Goal: Task Accomplishment & Management: Complete application form

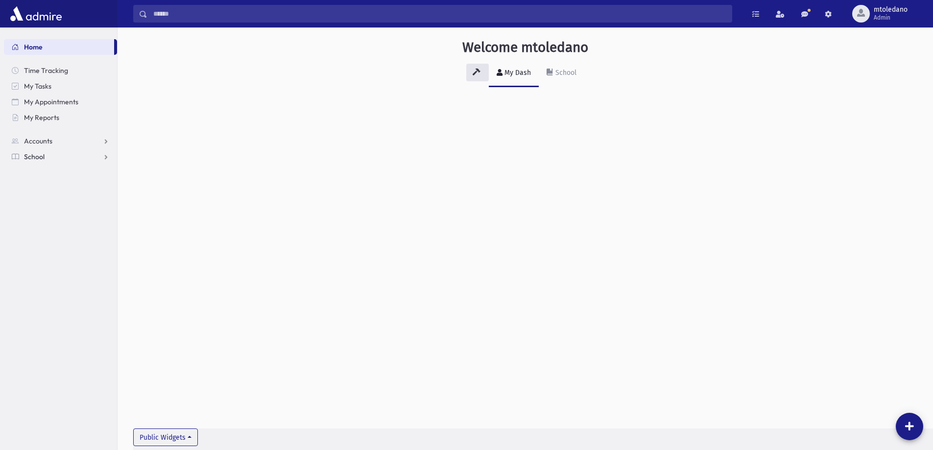
click at [36, 157] on span "School" at bounding box center [34, 156] width 21 height 9
click at [45, 187] on span "Attendance" at bounding box center [47, 188] width 36 height 9
click at [46, 203] on span "Entry" at bounding box center [45, 203] width 17 height 9
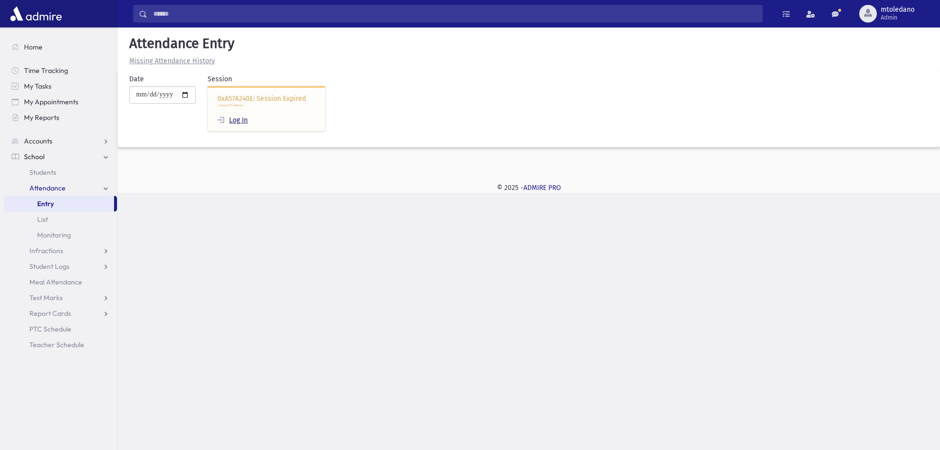
click at [248, 119] on link "Log In" at bounding box center [232, 120] width 30 height 8
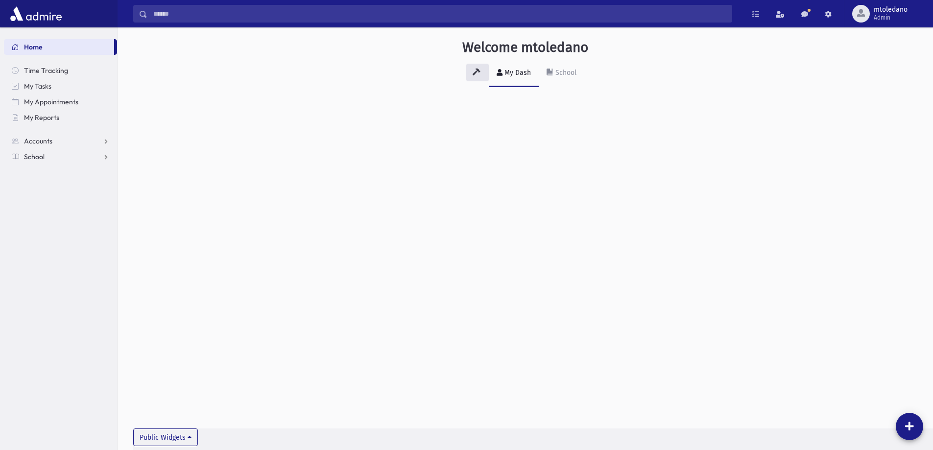
click at [24, 154] on span "School" at bounding box center [34, 156] width 21 height 9
click at [41, 191] on span "Attendance" at bounding box center [47, 188] width 36 height 9
click at [49, 203] on span "Entry" at bounding box center [45, 203] width 17 height 9
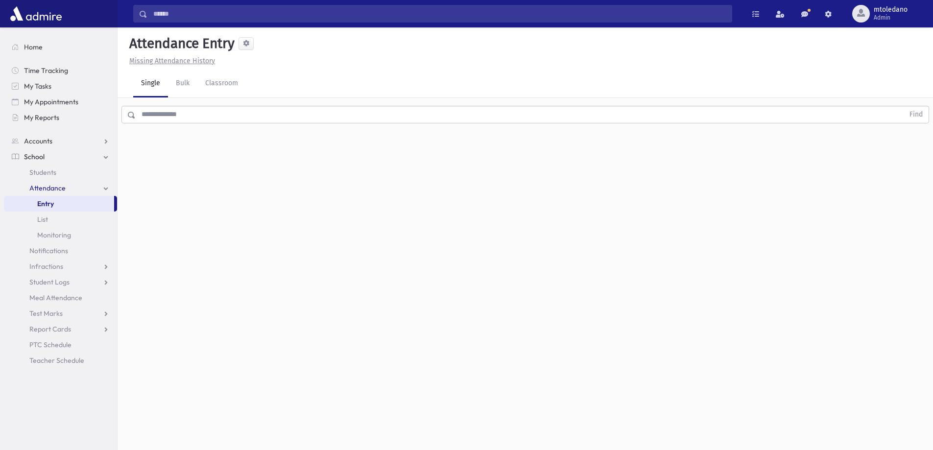
click at [311, 110] on input "text" at bounding box center [520, 115] width 768 height 18
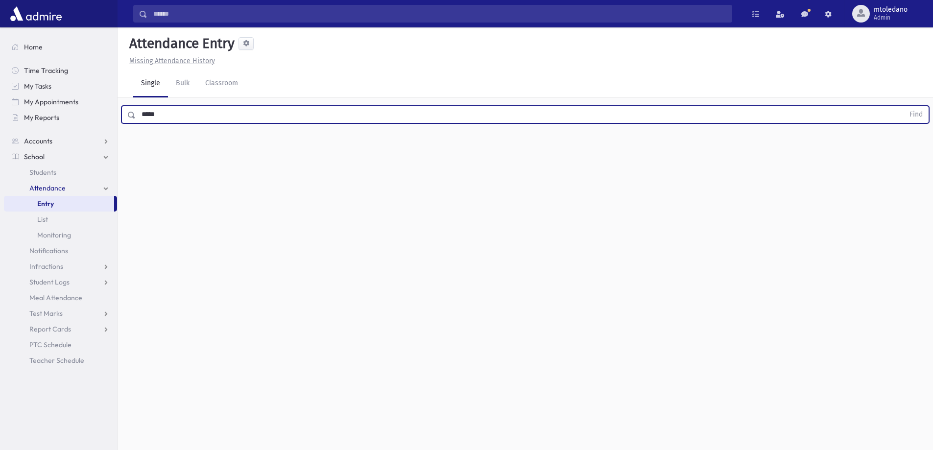
click at [904, 106] on button "Find" at bounding box center [916, 114] width 25 height 17
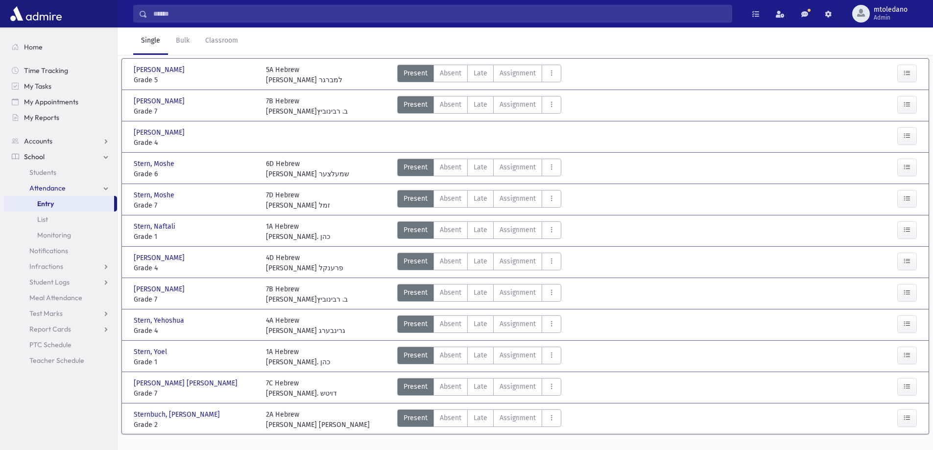
scroll to position [93, 0]
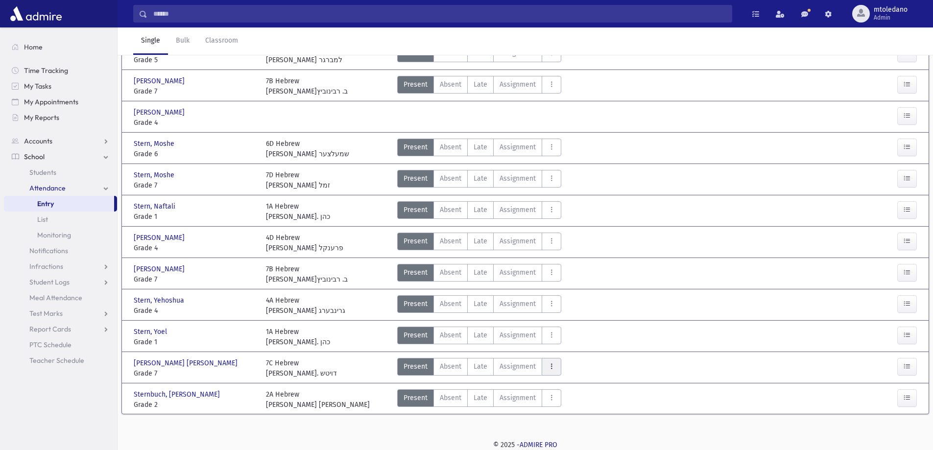
click at [545, 364] on button "AttTypes" at bounding box center [552, 367] width 20 height 18
click at [576, 235] on span "late to class" at bounding box center [587, 235] width 75 height 10
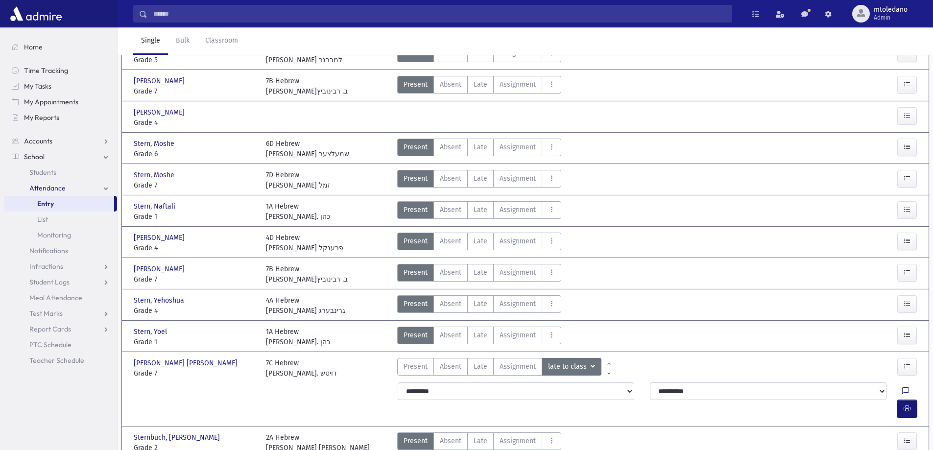
click at [912, 400] on button "button" at bounding box center [907, 409] width 20 height 18
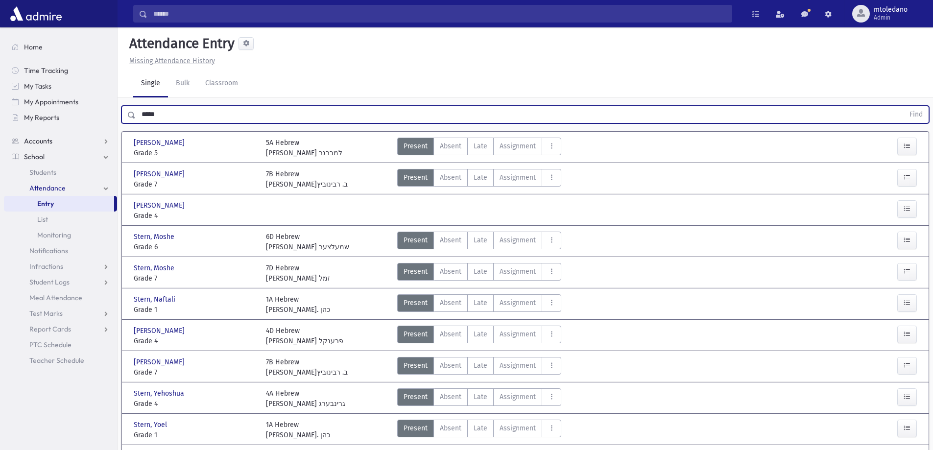
drag, startPoint x: 206, startPoint y: 112, endPoint x: 48, endPoint y: 135, distance: 159.8
click at [48, 135] on div "Search Results All Accounts" at bounding box center [466, 293] width 933 height 586
click at [904, 106] on button "Find" at bounding box center [916, 114] width 25 height 17
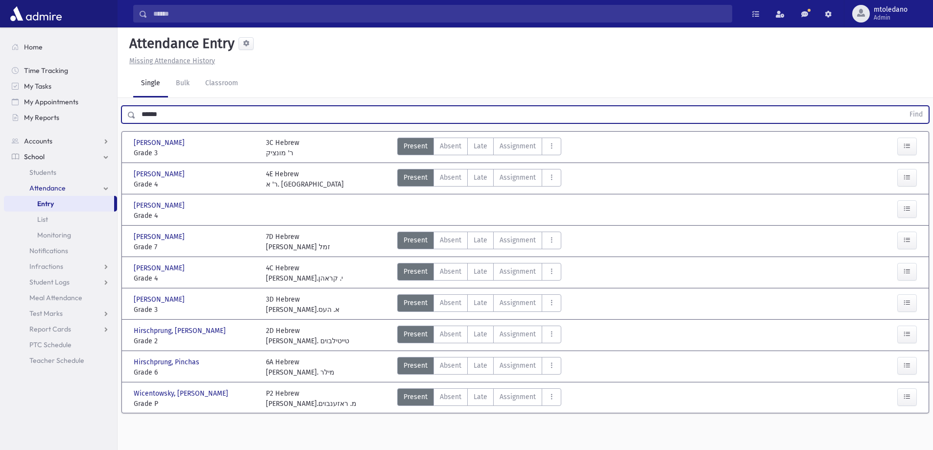
click at [560, 244] on div "Present P Absent A Late Late Assignment Assignment Cut C Disrespectful" at bounding box center [624, 242] width 462 height 21
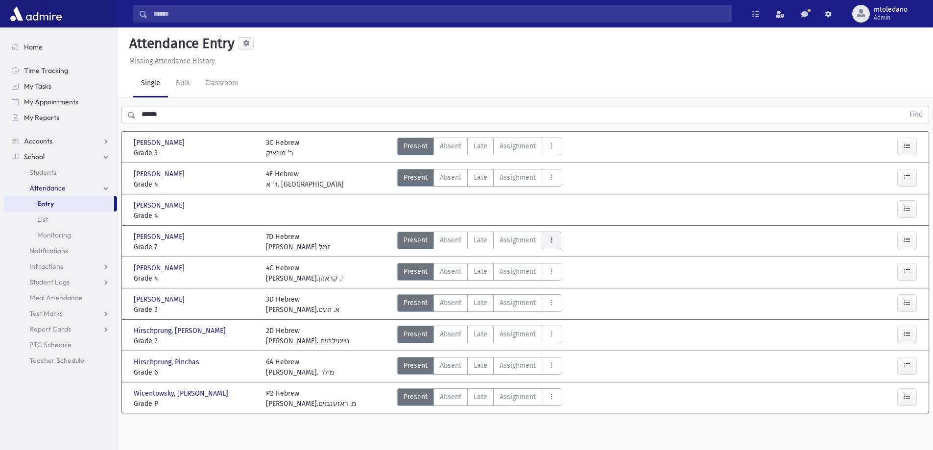
click at [558, 243] on button "AttTypes" at bounding box center [552, 241] width 20 height 18
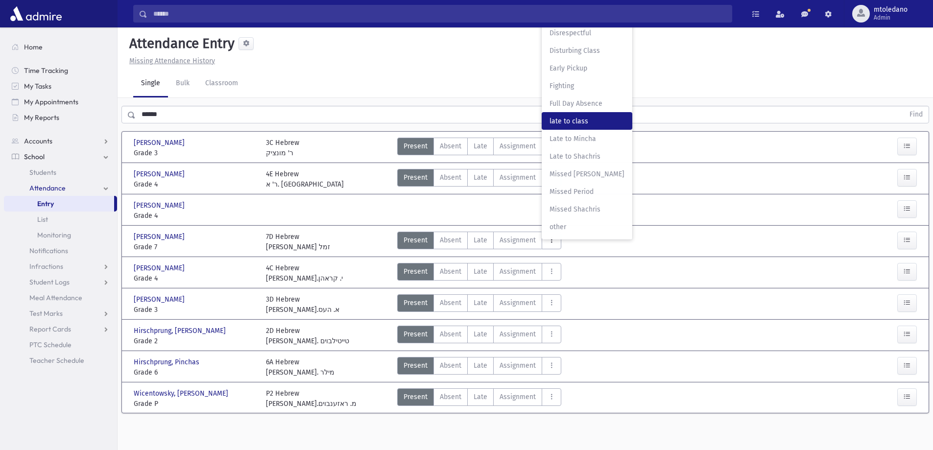
click at [598, 124] on span "late to class" at bounding box center [587, 121] width 75 height 10
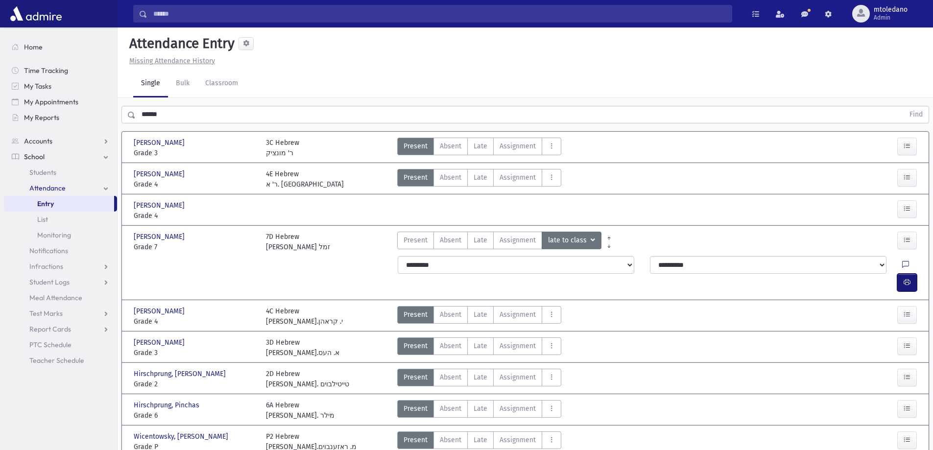
click at [911, 274] on button "button" at bounding box center [907, 283] width 20 height 18
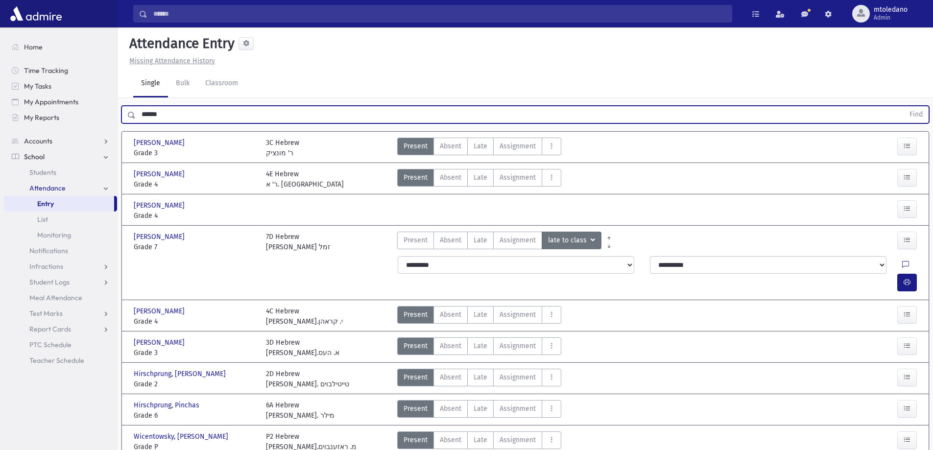
drag, startPoint x: 192, startPoint y: 117, endPoint x: -66, endPoint y: 85, distance: 260.1
click at [0, 85] on html "Search Results All Accounts Students" at bounding box center [466, 225] width 933 height 450
click at [904, 106] on button "Find" at bounding box center [916, 114] width 25 height 17
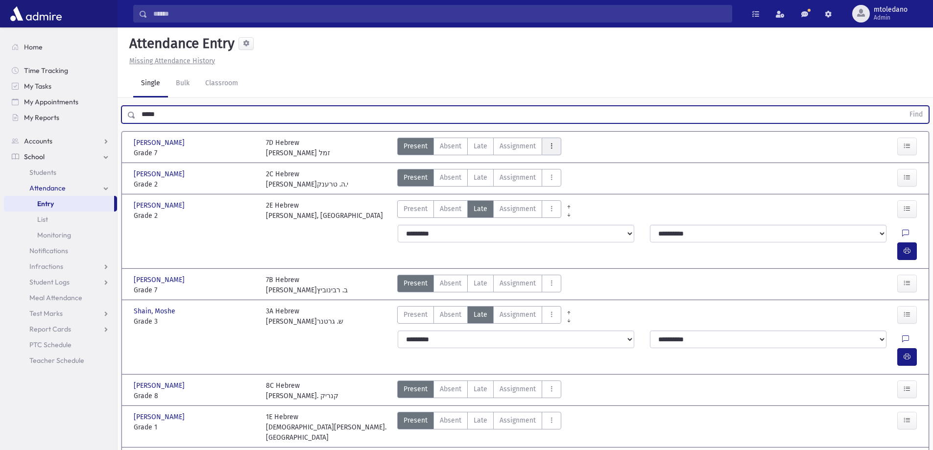
click at [550, 147] on icon "AttTypes" at bounding box center [551, 146] width 7 height 8
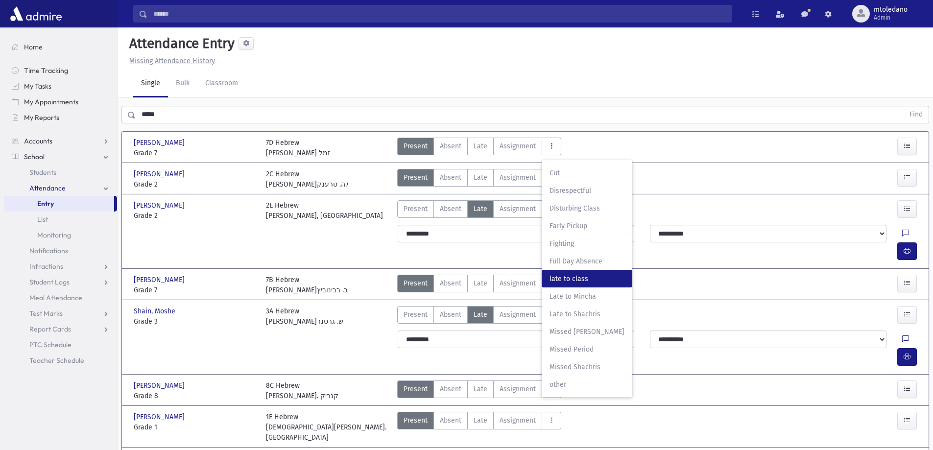
click at [575, 279] on span "late to class" at bounding box center [587, 279] width 75 height 10
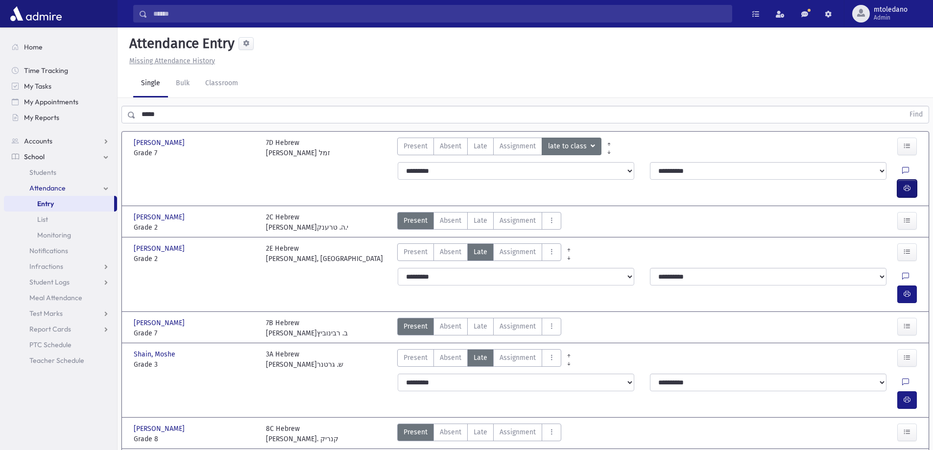
click at [906, 184] on icon "button" at bounding box center [907, 188] width 7 height 8
drag, startPoint x: 184, startPoint y: 116, endPoint x: -6, endPoint y: 111, distance: 189.6
click at [0, 111] on html "Search Results All Accounts Students" at bounding box center [466, 225] width 933 height 450
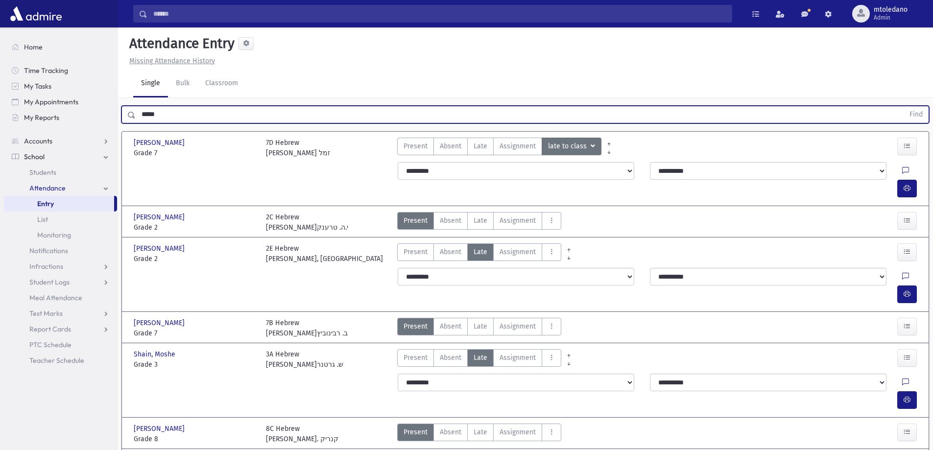
click at [904, 106] on button "Find" at bounding box center [916, 114] width 25 height 17
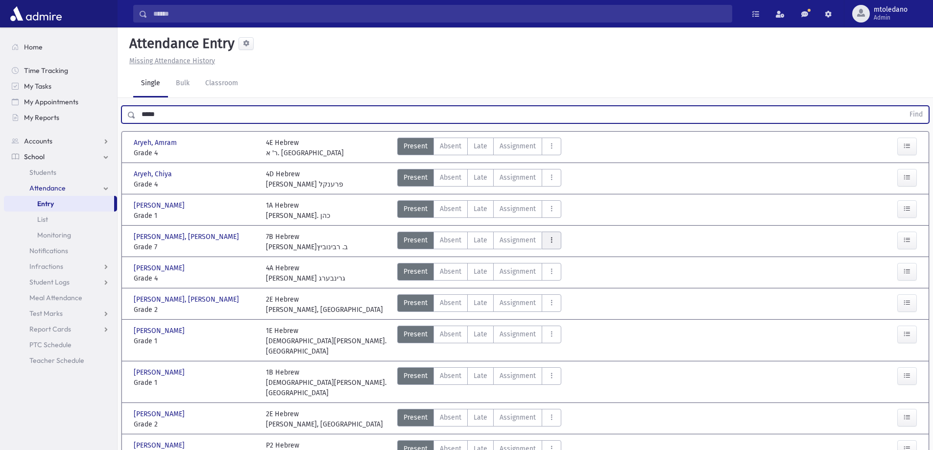
click at [551, 243] on icon "AttTypes" at bounding box center [551, 240] width 7 height 8
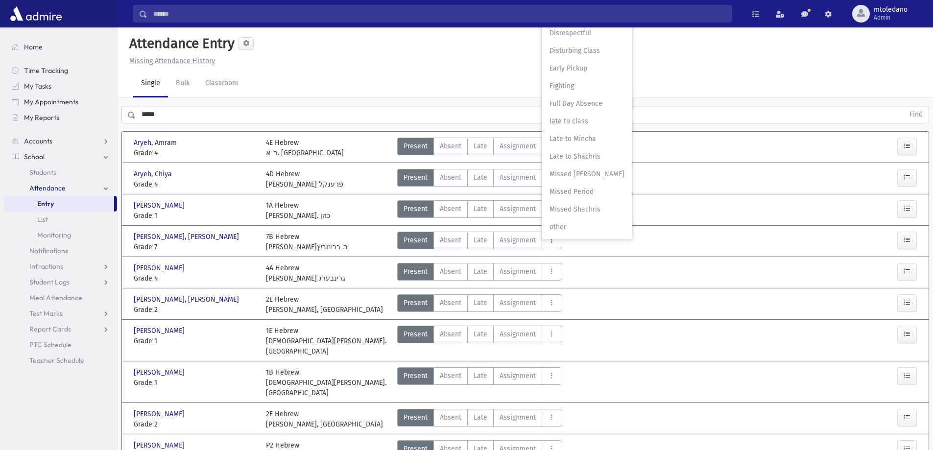
click at [561, 125] on span "late to class" at bounding box center [587, 121] width 75 height 10
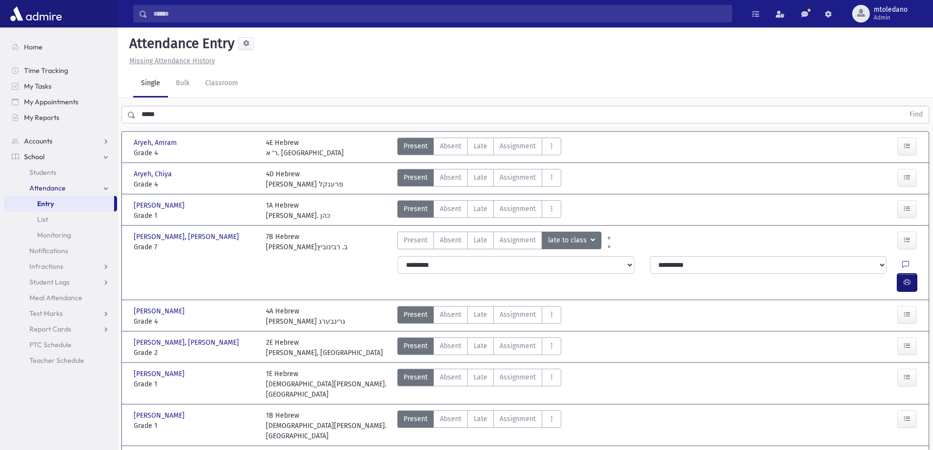
click at [904, 278] on icon "button" at bounding box center [907, 282] width 7 height 8
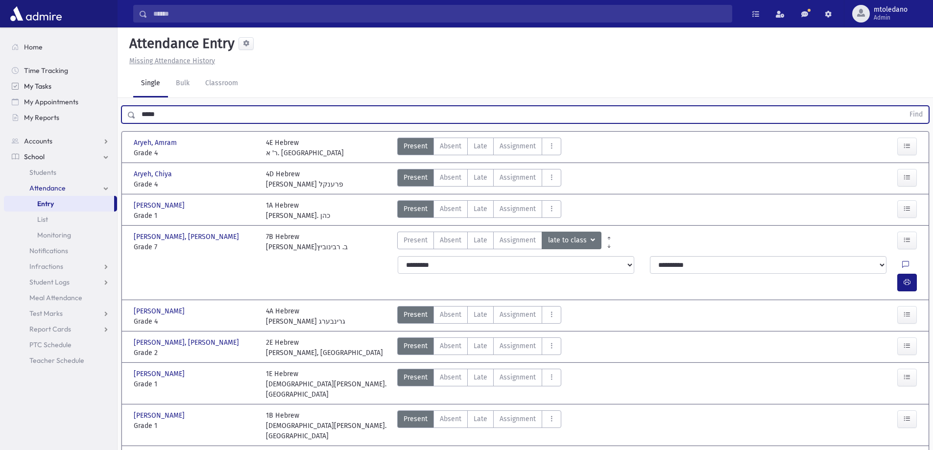
drag, startPoint x: 188, startPoint y: 116, endPoint x: 11, endPoint y: 86, distance: 179.3
click at [20, 86] on div "Search Results All Accounts" at bounding box center [466, 446] width 933 height 892
click at [904, 106] on button "Find" at bounding box center [916, 114] width 25 height 17
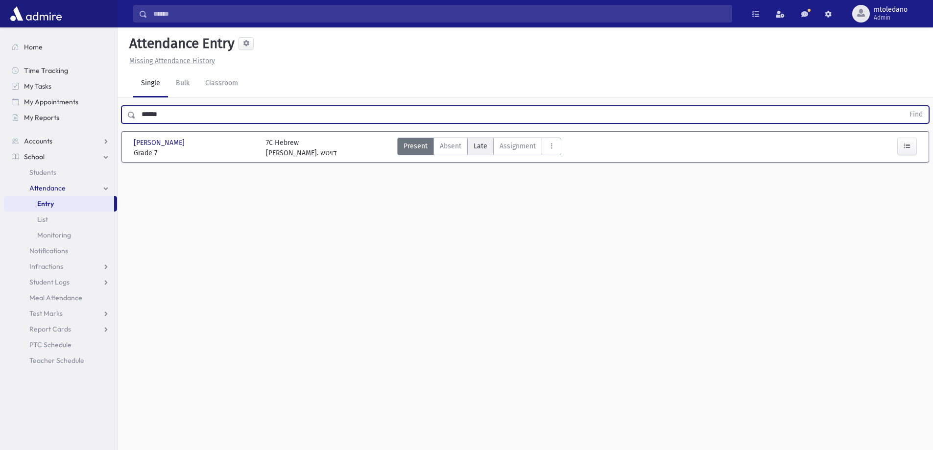
click at [479, 149] on span "Late" at bounding box center [481, 146] width 14 height 10
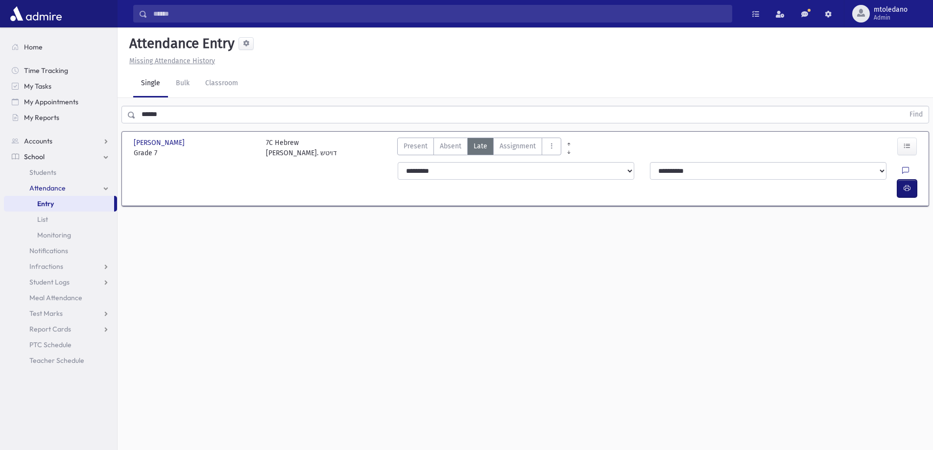
click at [906, 184] on icon "button" at bounding box center [907, 188] width 7 height 8
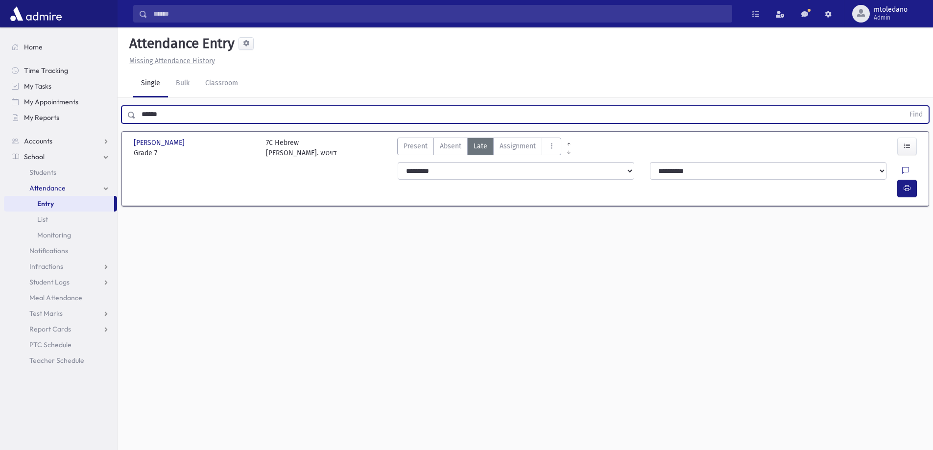
drag, startPoint x: 188, startPoint y: 106, endPoint x: -27, endPoint y: 96, distance: 215.8
click at [0, 96] on html "Search Results All Accounts Students" at bounding box center [466, 225] width 933 height 450
click at [904, 106] on button "Find" at bounding box center [916, 114] width 25 height 17
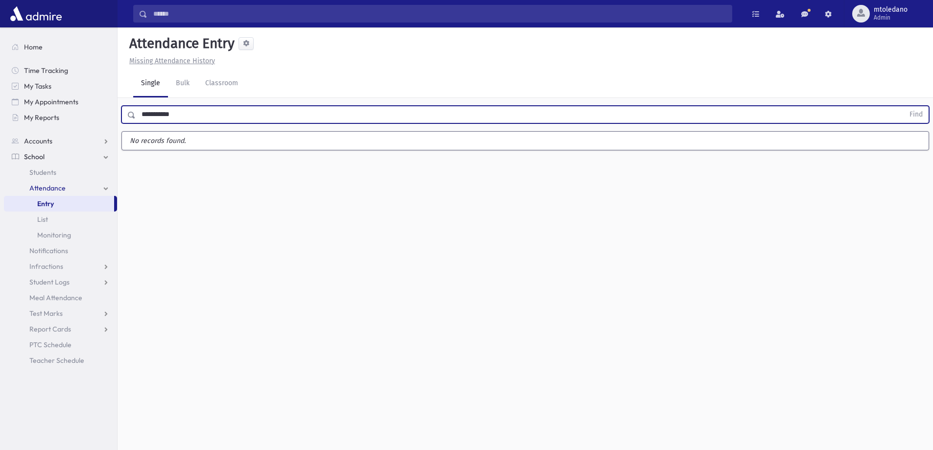
click at [904, 106] on button "Find" at bounding box center [916, 114] width 25 height 17
drag, startPoint x: 191, startPoint y: 115, endPoint x: 155, endPoint y: 116, distance: 36.3
click at [155, 116] on input "**********" at bounding box center [520, 115] width 768 height 18
click at [904, 106] on button "Find" at bounding box center [916, 114] width 25 height 17
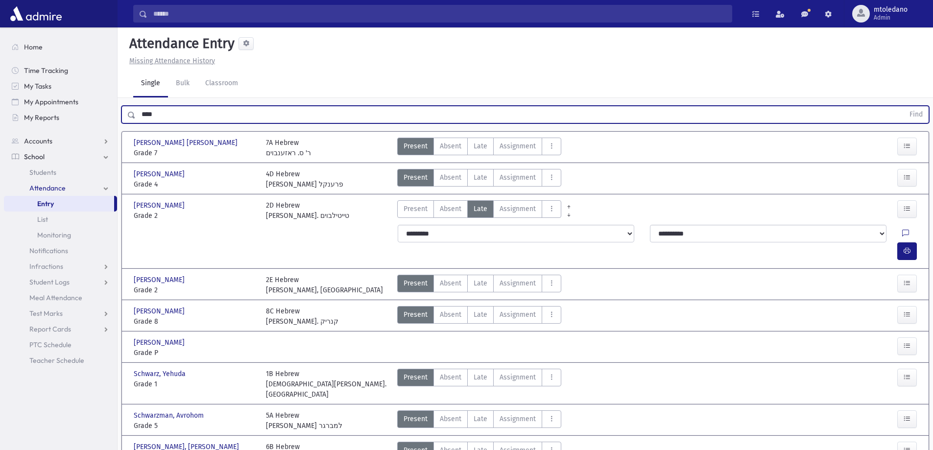
scroll to position [49, 0]
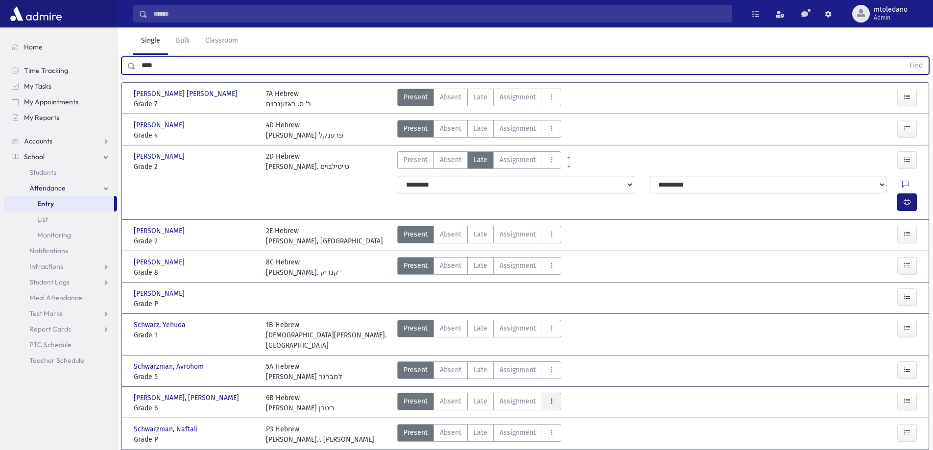
click at [551, 397] on icon "AttTypes" at bounding box center [551, 401] width 7 height 8
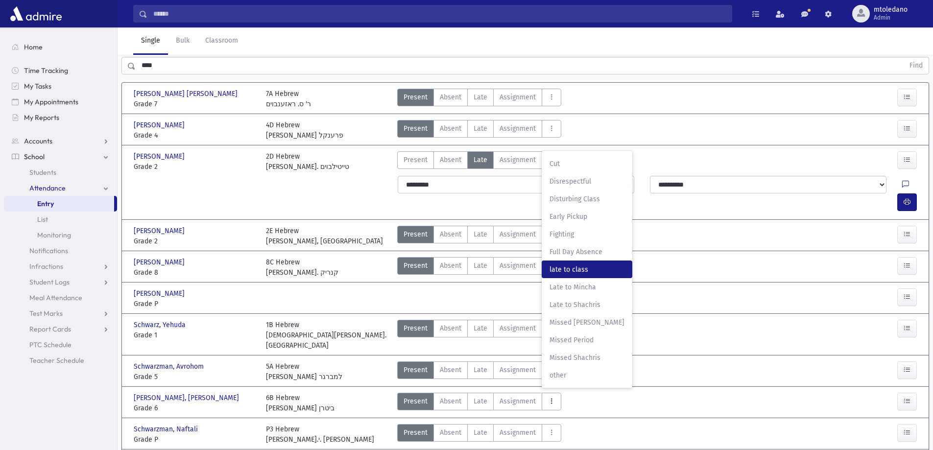
click at [552, 264] on span "late to class" at bounding box center [587, 269] width 75 height 10
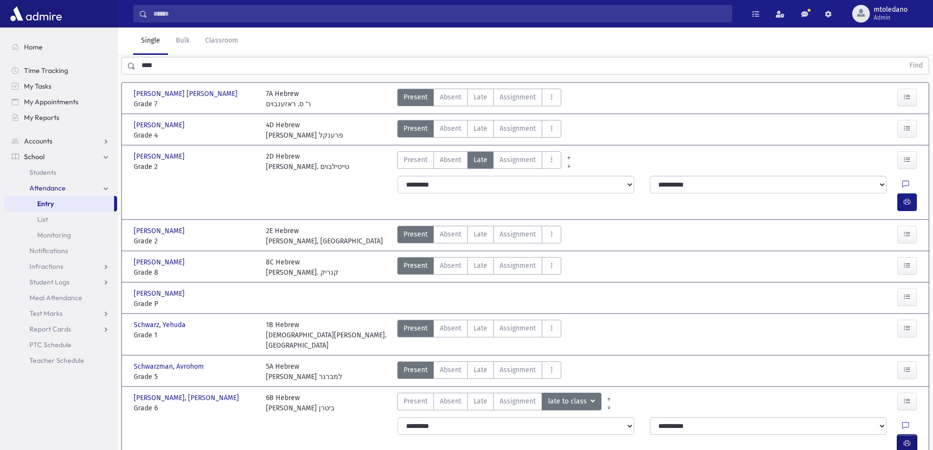
click at [909, 439] on icon "button" at bounding box center [907, 443] width 7 height 8
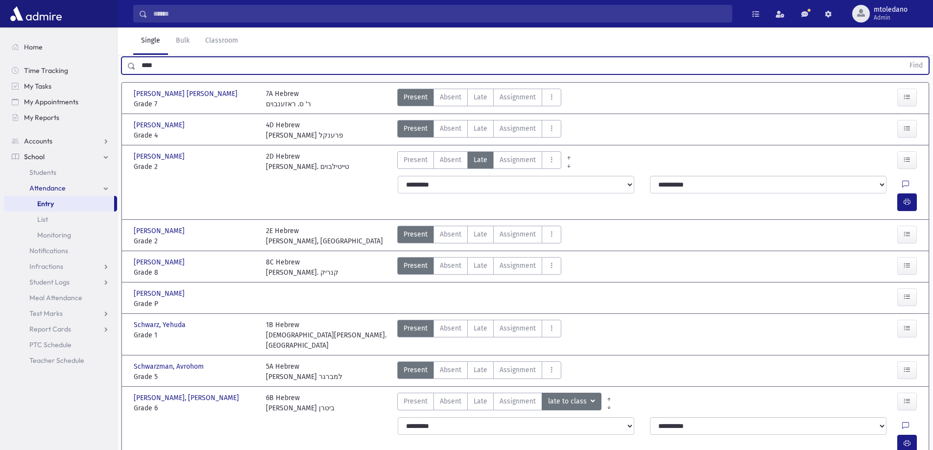
drag, startPoint x: 173, startPoint y: 56, endPoint x: 95, endPoint y: 56, distance: 78.9
click at [95, 56] on div "Search Results All Accounts" at bounding box center [466, 271] width 933 height 640
click at [904, 57] on button "Find" at bounding box center [916, 65] width 25 height 17
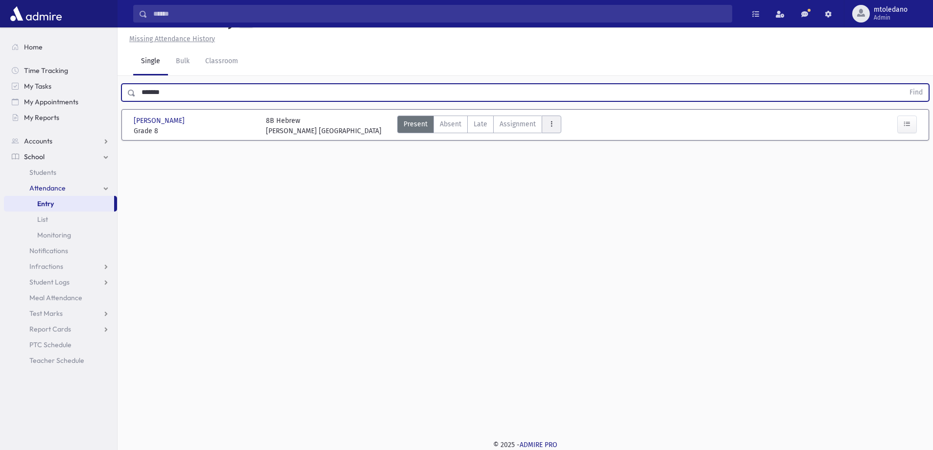
click at [556, 120] on button "AttTypes" at bounding box center [552, 125] width 20 height 18
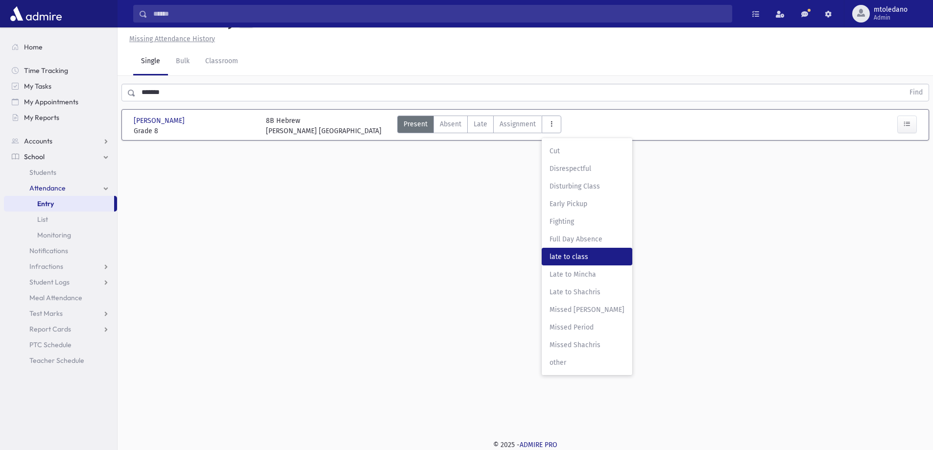
click at [578, 260] on span "late to class" at bounding box center [587, 257] width 75 height 10
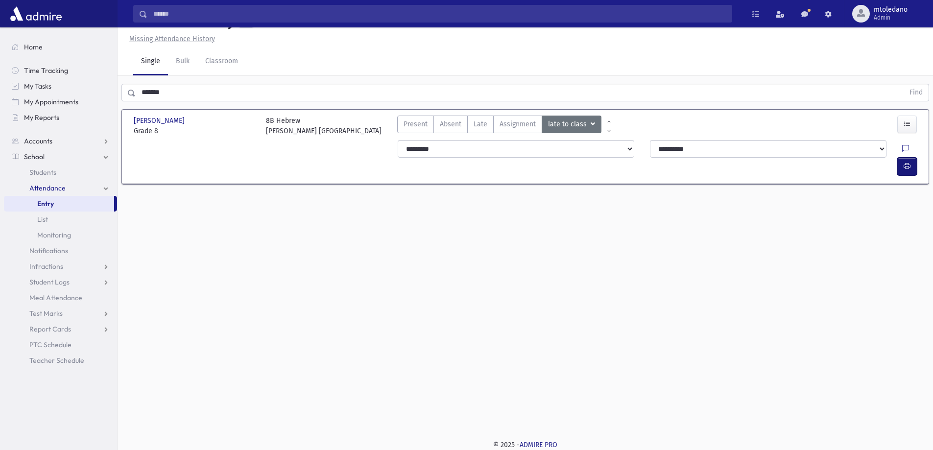
click at [904, 162] on icon "button" at bounding box center [907, 166] width 7 height 8
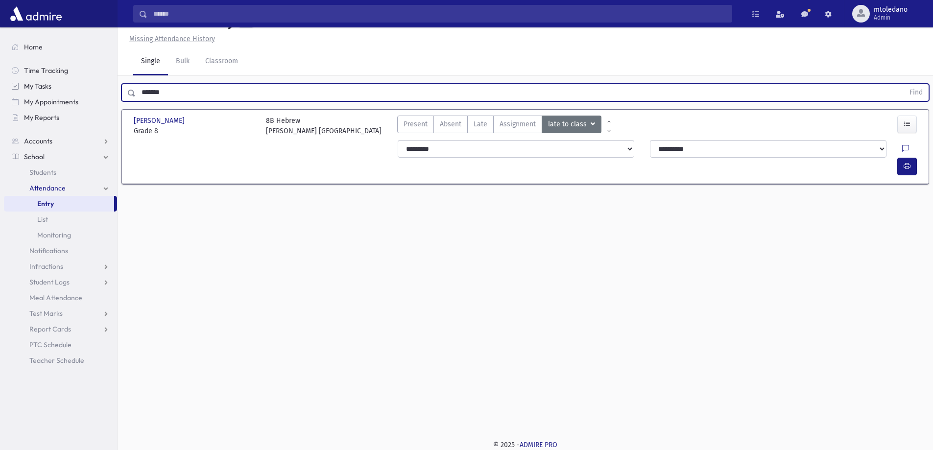
drag, startPoint x: 172, startPoint y: 90, endPoint x: 27, endPoint y: 91, distance: 145.5
click at [36, 95] on div "Search Results All Accounts" at bounding box center [466, 214] width 933 height 472
type input "*"
type input "****"
click at [904, 84] on button "Find" at bounding box center [916, 92] width 25 height 17
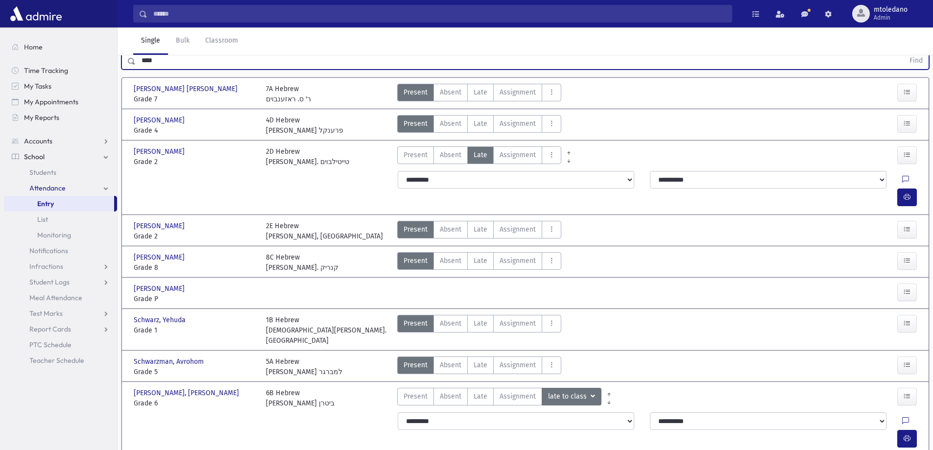
scroll to position [71, 0]
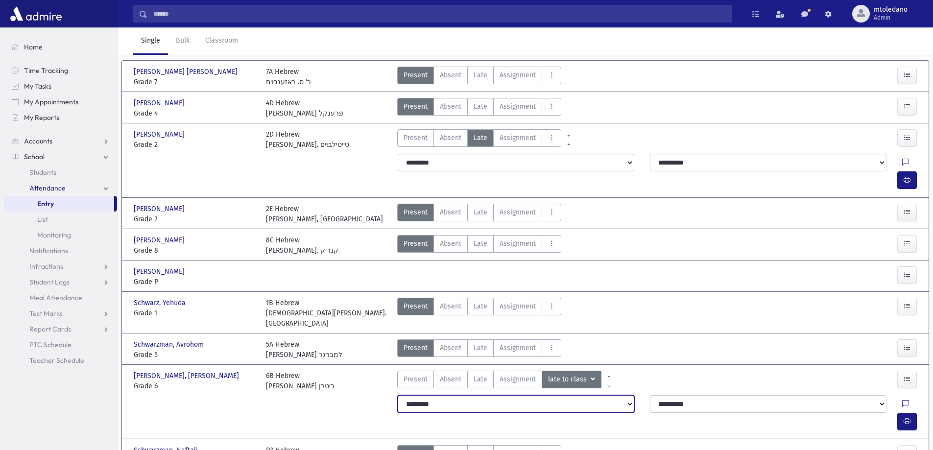
click at [466, 395] on select "**********" at bounding box center [516, 404] width 237 height 18
select select "*******"
click at [398, 395] on select "**********" at bounding box center [516, 404] width 237 height 18
